Goal: Find specific page/section: Find specific page/section

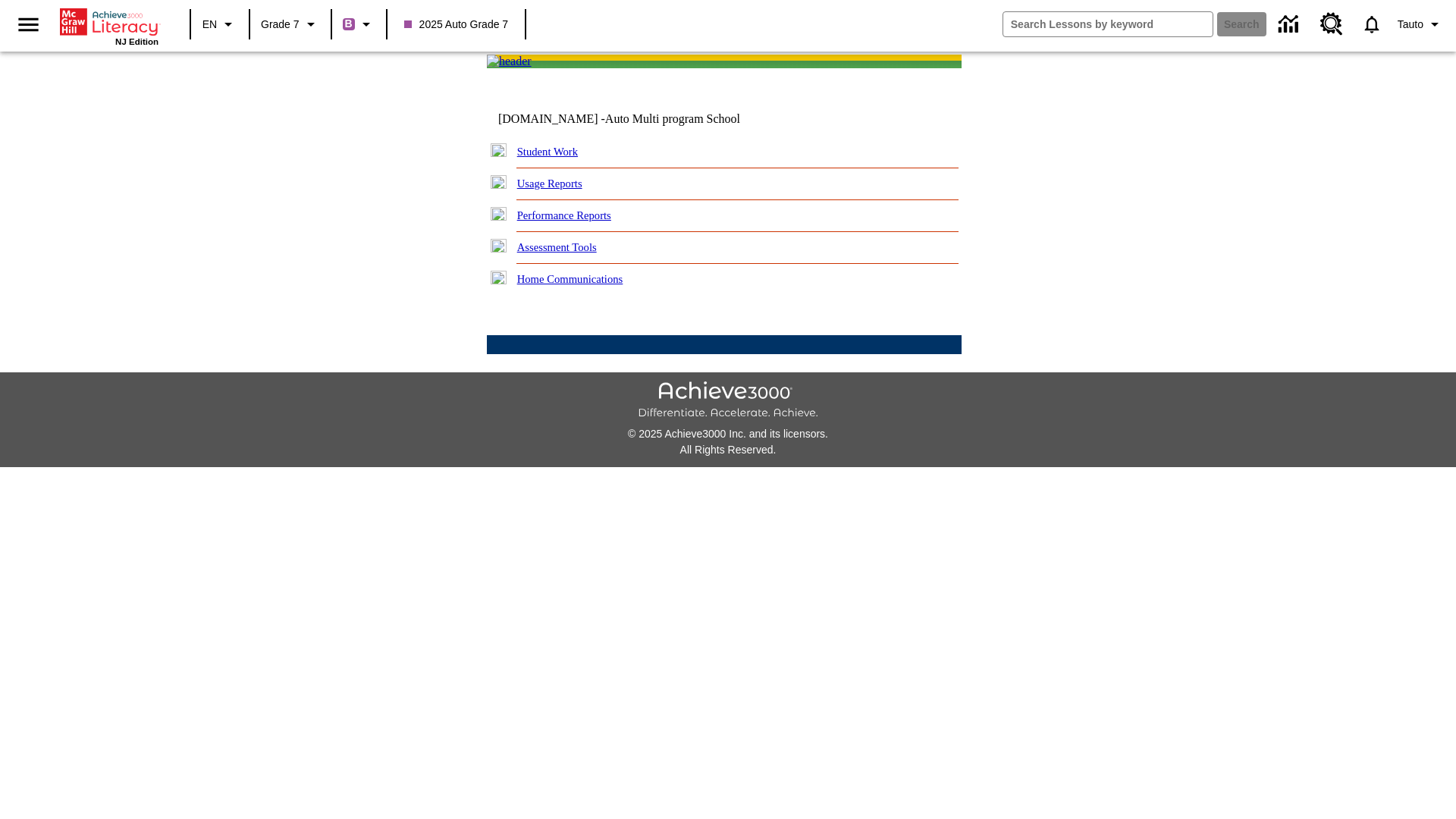
click at [557, 158] on link "Student Work" at bounding box center [547, 152] width 61 height 12
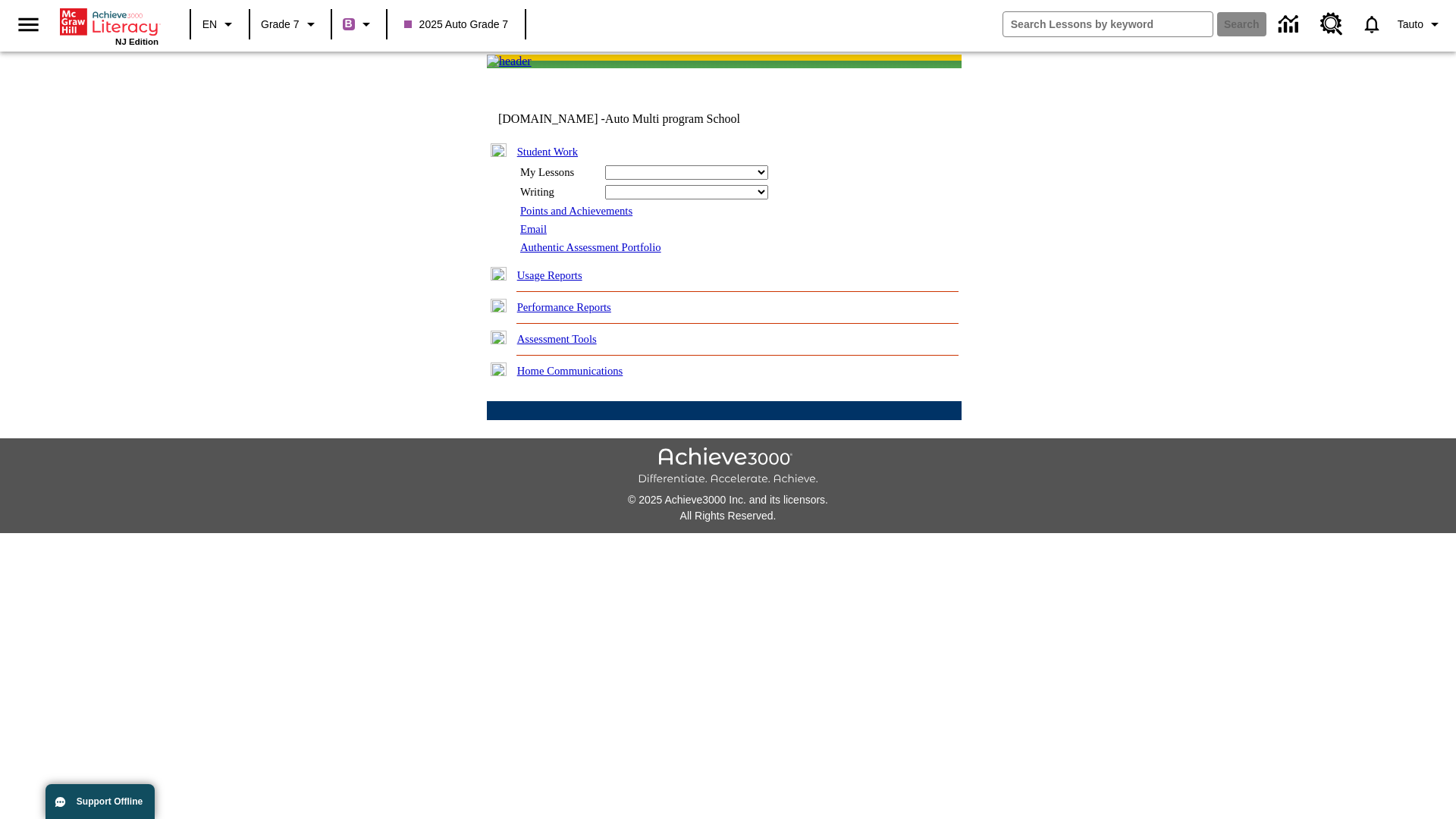
click at [534, 235] on link "Email" at bounding box center [533, 229] width 27 height 12
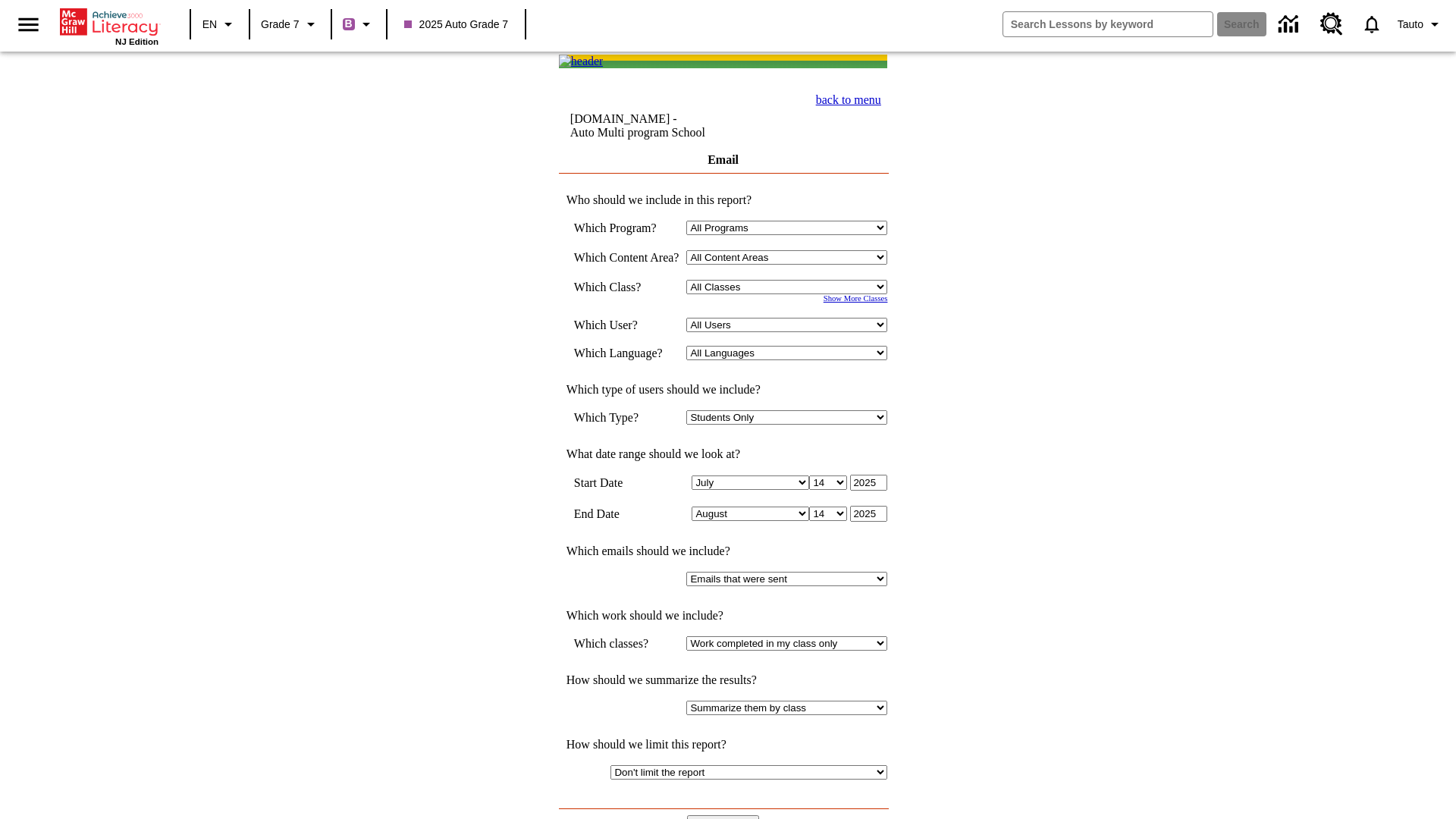
click at [725, 815] on input "View Report" at bounding box center [723, 824] width 73 height 17
